Goal: Task Accomplishment & Management: Manage account settings

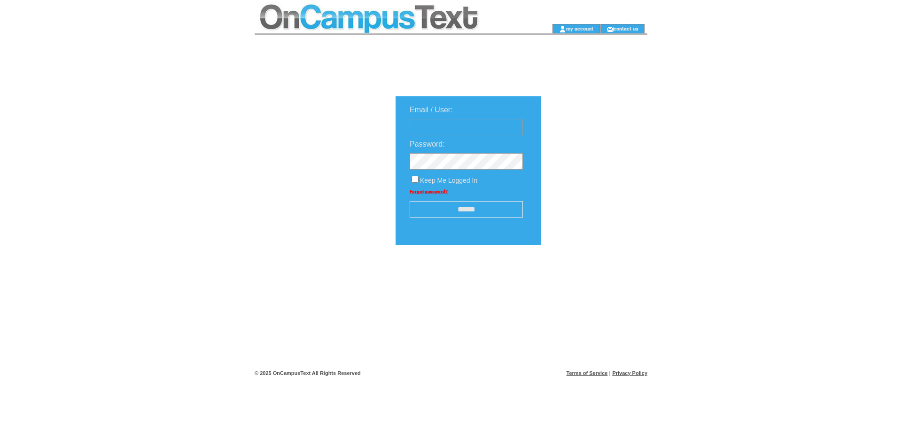
click at [455, 124] on input "text" at bounding box center [466, 127] width 113 height 16
type input "**********"
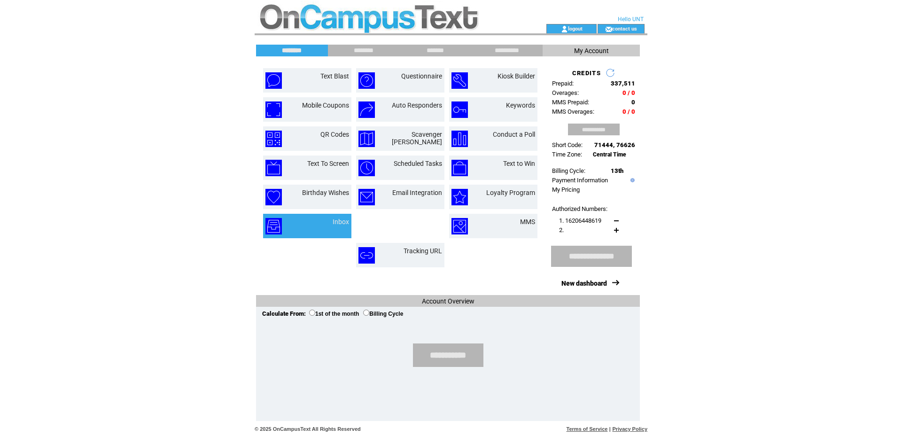
click at [317, 224] on td "Inbox" at bounding box center [329, 226] width 39 height 16
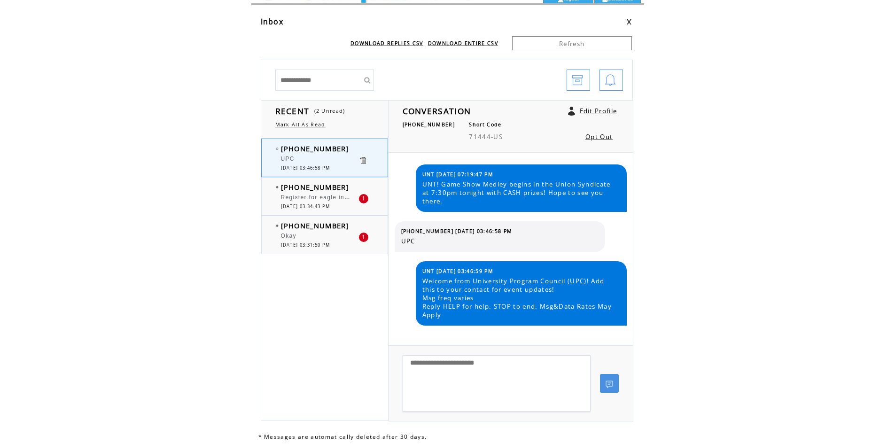
scroll to position [47, 0]
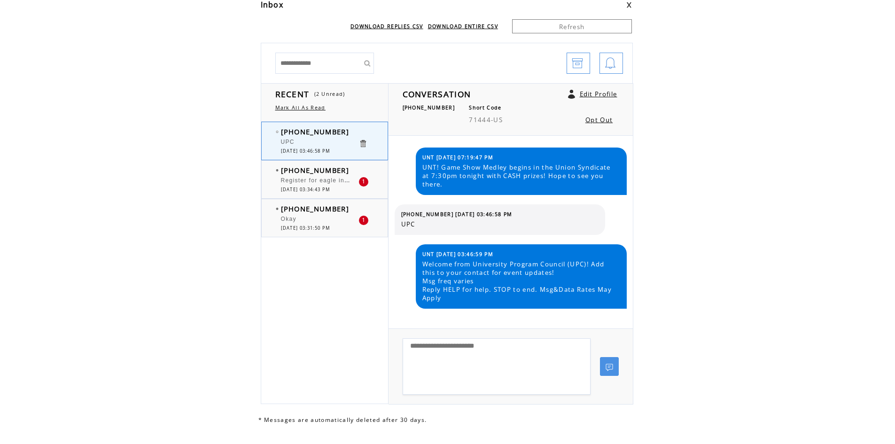
click at [316, 185] on div "Register for eagle insomnia" at bounding box center [320, 181] width 78 height 9
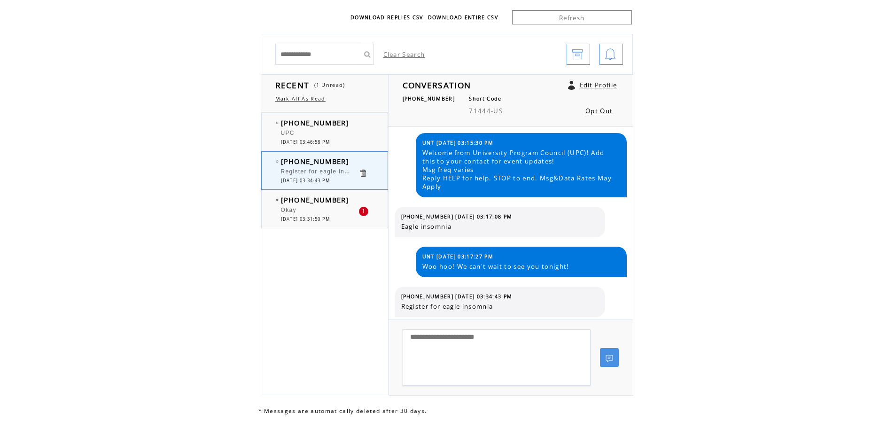
scroll to position [65, 0]
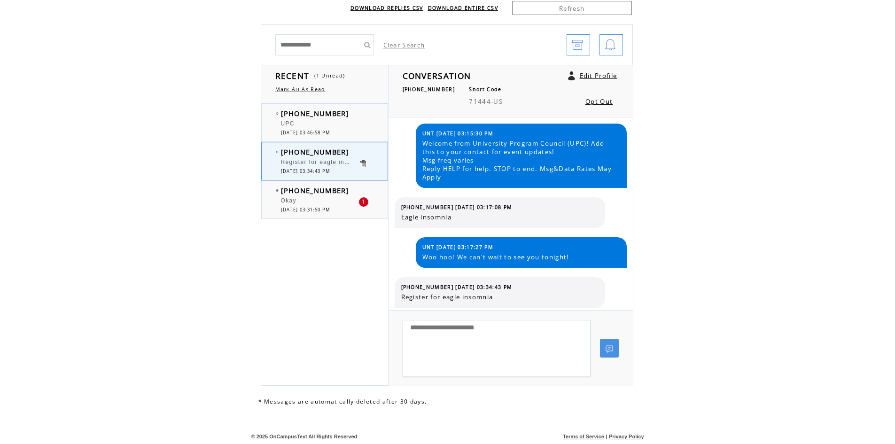
click at [317, 197] on div at bounding box center [320, 196] width 78 height 2
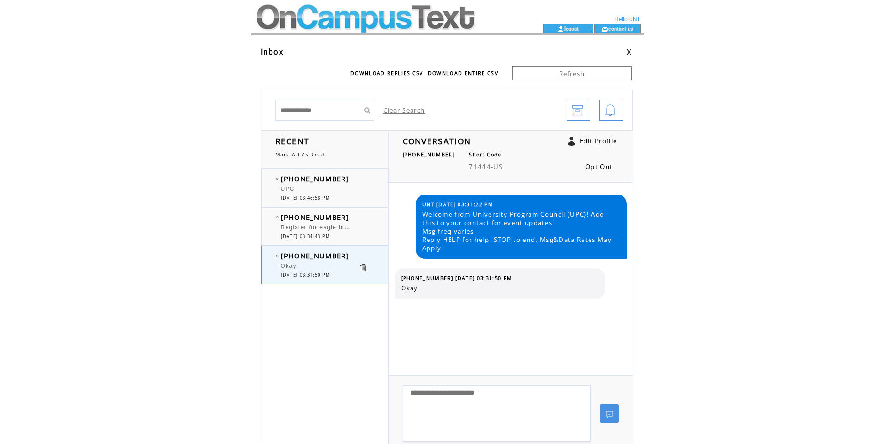
click at [321, 189] on div "UPC" at bounding box center [320, 190] width 78 height 9
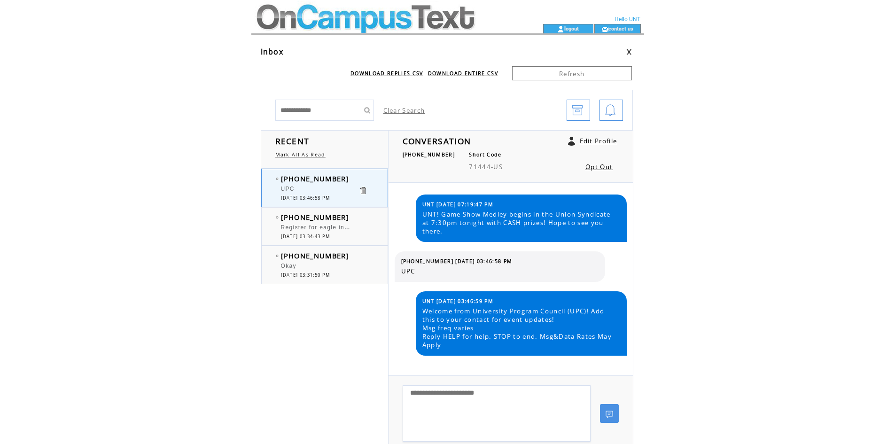
click at [312, 231] on div "Register for eagle insomnia" at bounding box center [320, 228] width 78 height 9
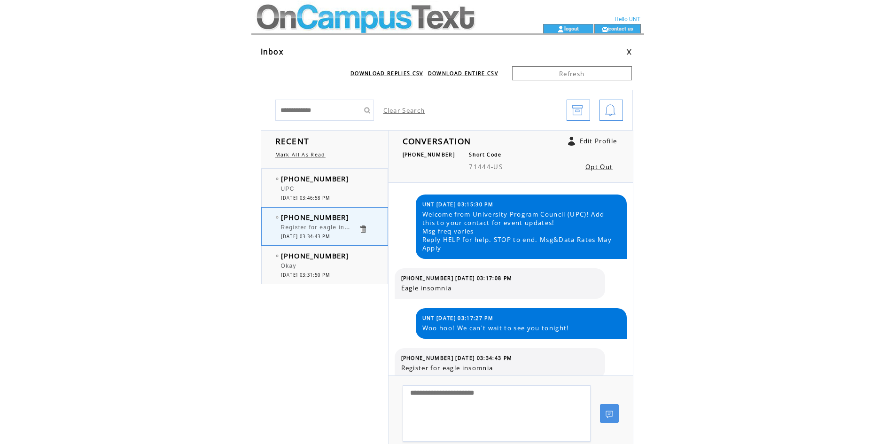
scroll to position [6, 0]
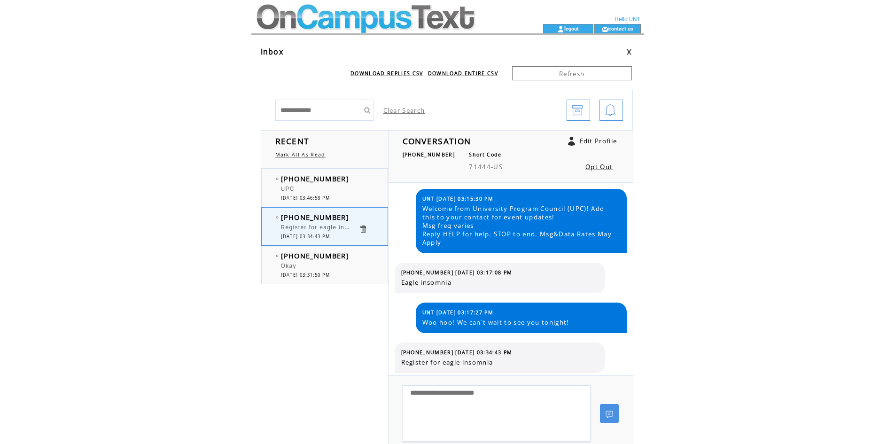
click at [337, 185] on div at bounding box center [320, 184] width 78 height 2
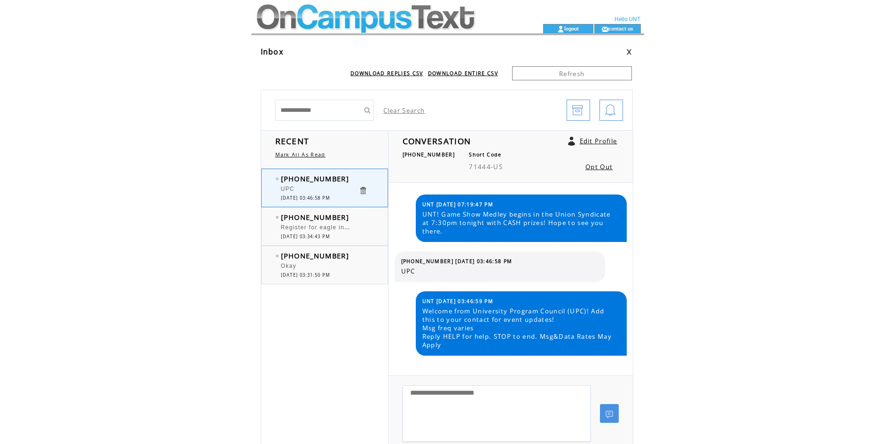
click at [329, 269] on div "Okay" at bounding box center [320, 267] width 78 height 9
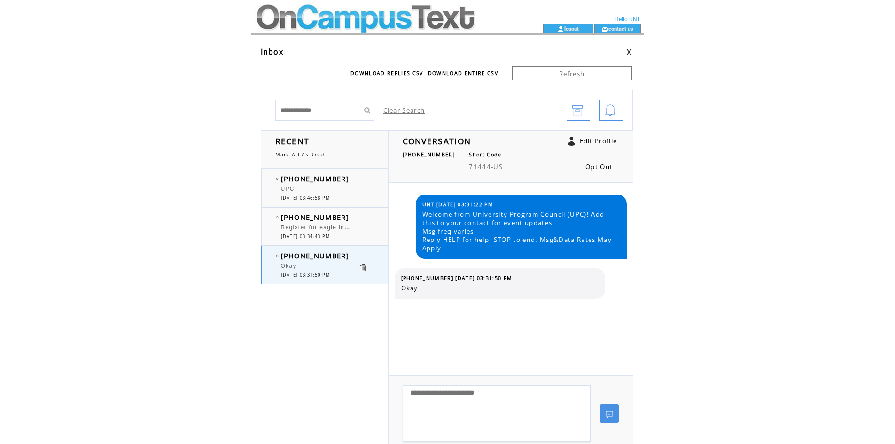
click at [303, 228] on span "Register for eagle insomnia" at bounding box center [323, 226] width 85 height 9
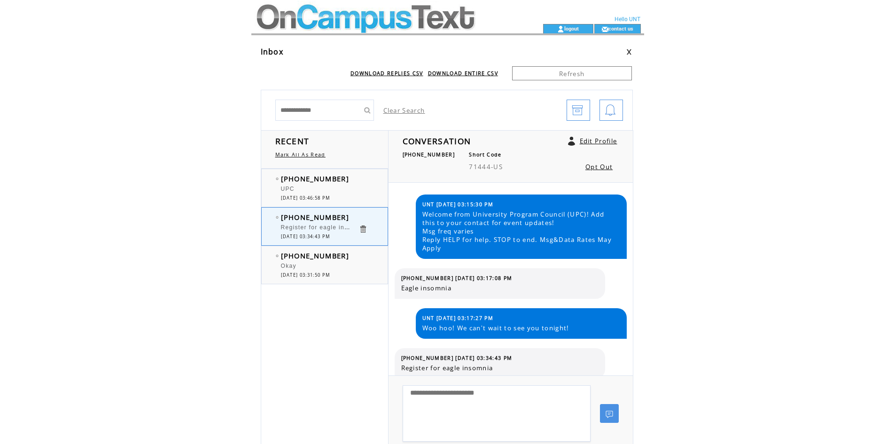
scroll to position [6, 0]
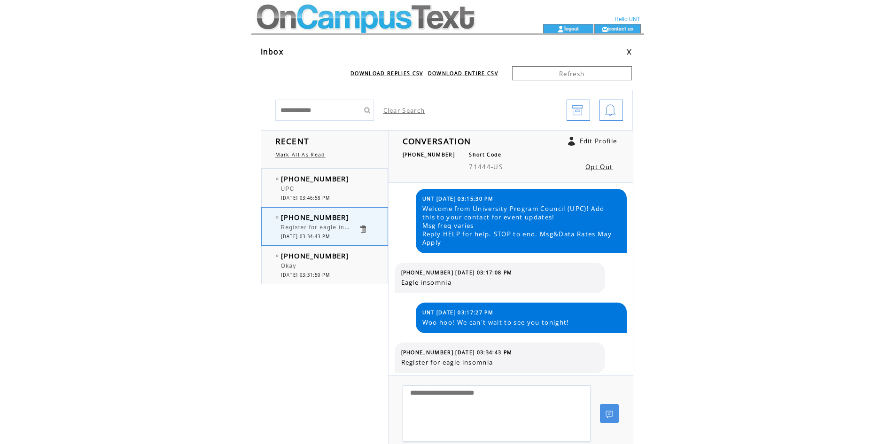
click at [314, 192] on div "UPC" at bounding box center [320, 190] width 78 height 9
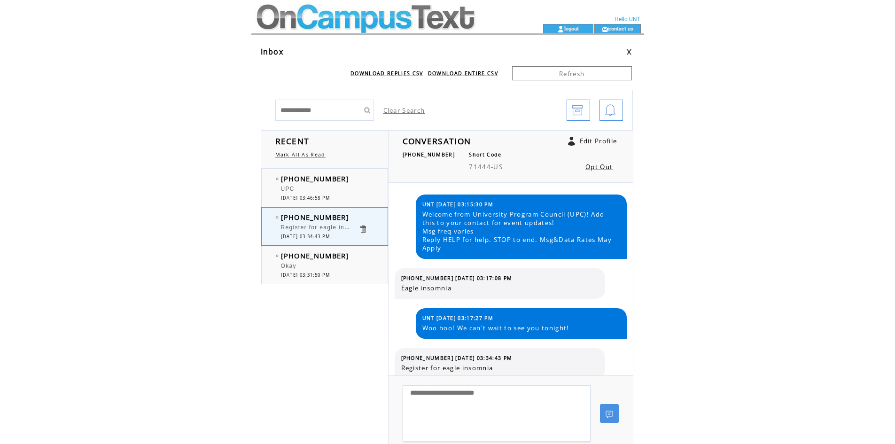
scroll to position [6, 0]
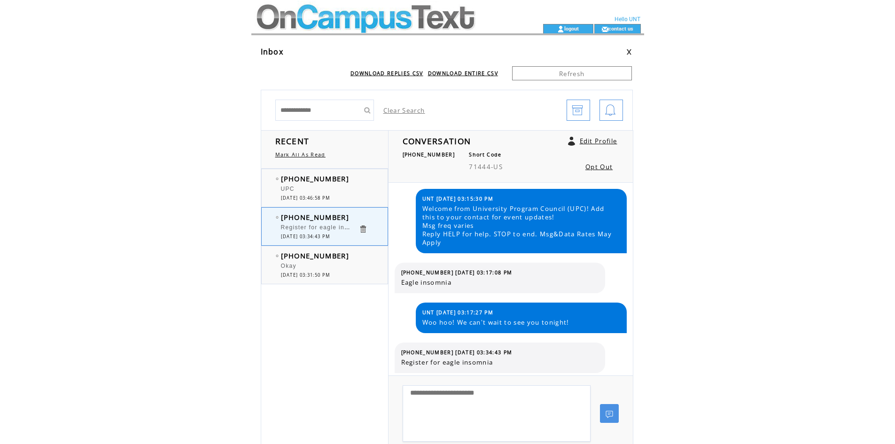
click at [282, 21] on td at bounding box center [380, 12] width 258 height 24
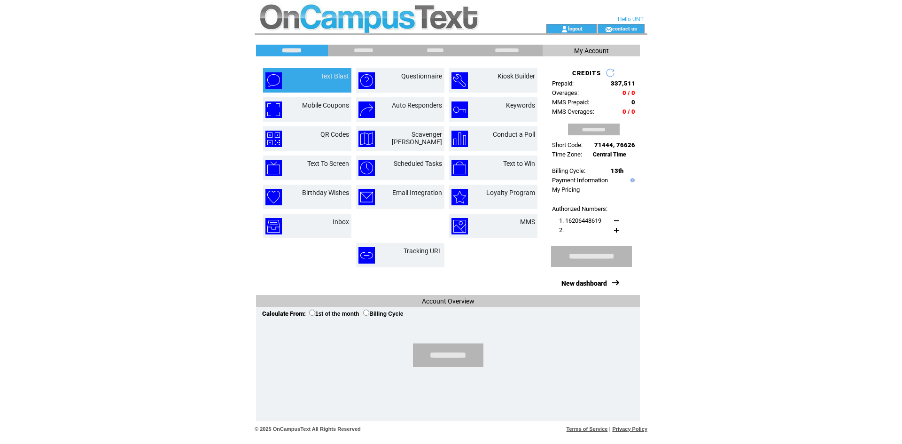
click at [329, 85] on td "Text Blast" at bounding box center [323, 80] width 51 height 16
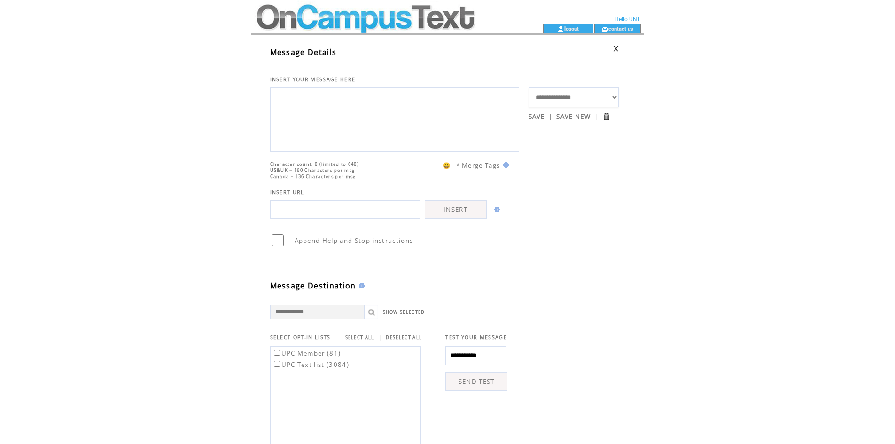
click at [318, 103] on textarea at bounding box center [394, 118] width 239 height 56
